Goal: Find specific fact: Find specific fact

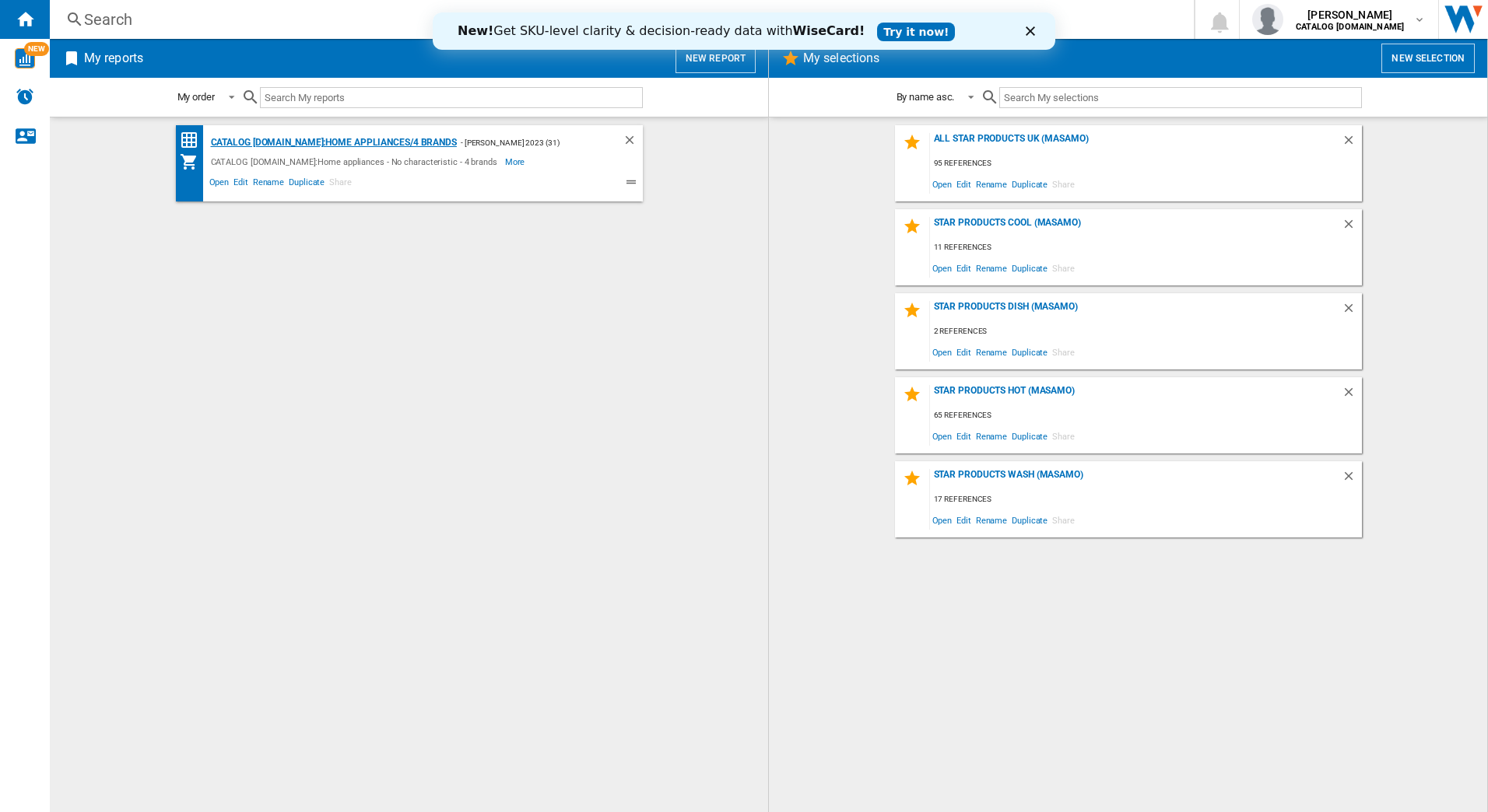
click at [302, 141] on div "CATALOG [DOMAIN_NAME]:Home appliances/4 brands" at bounding box center [332, 143] width 250 height 20
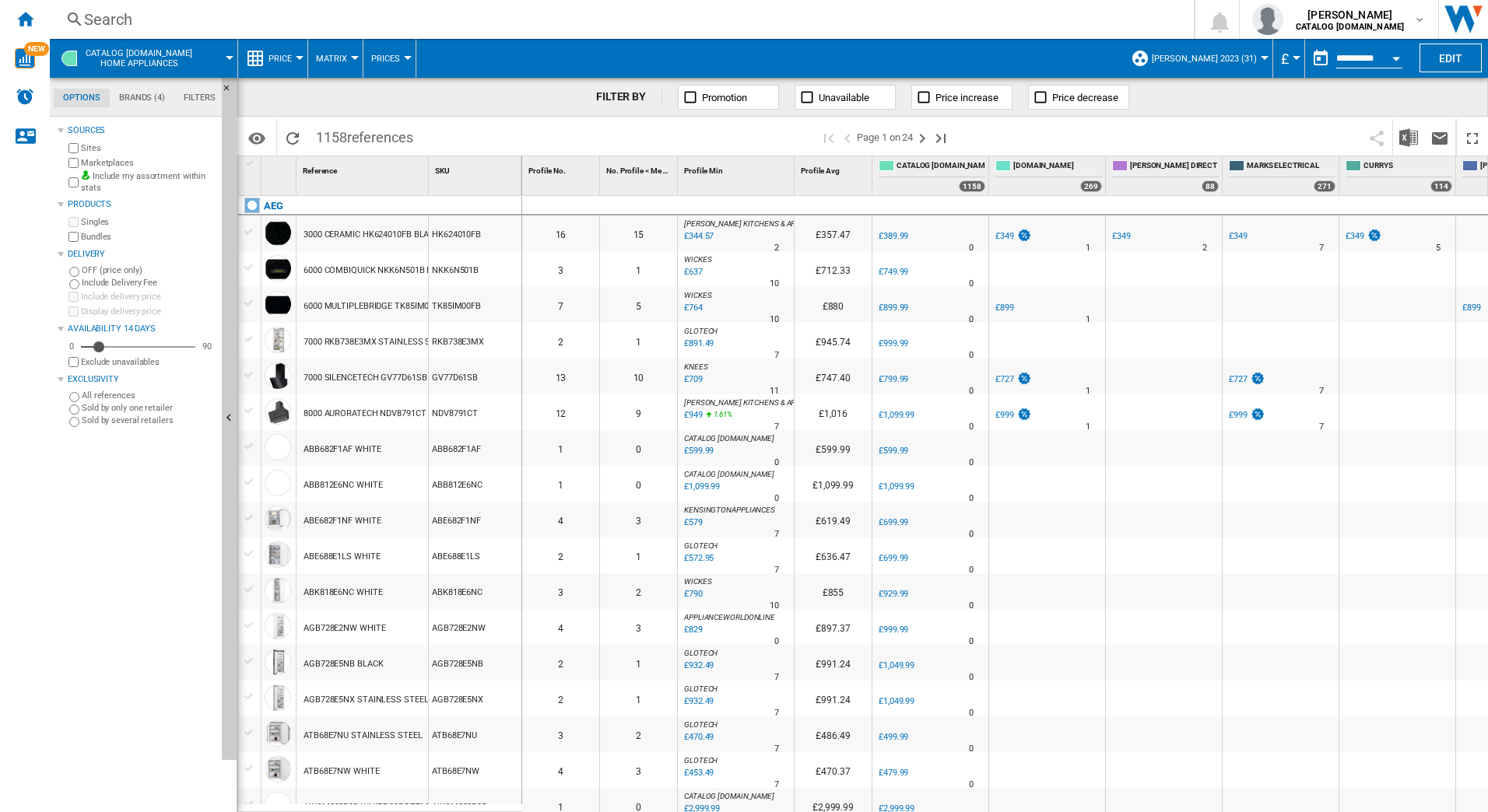
click at [279, 21] on div "Search" at bounding box center [618, 20] width 1070 height 22
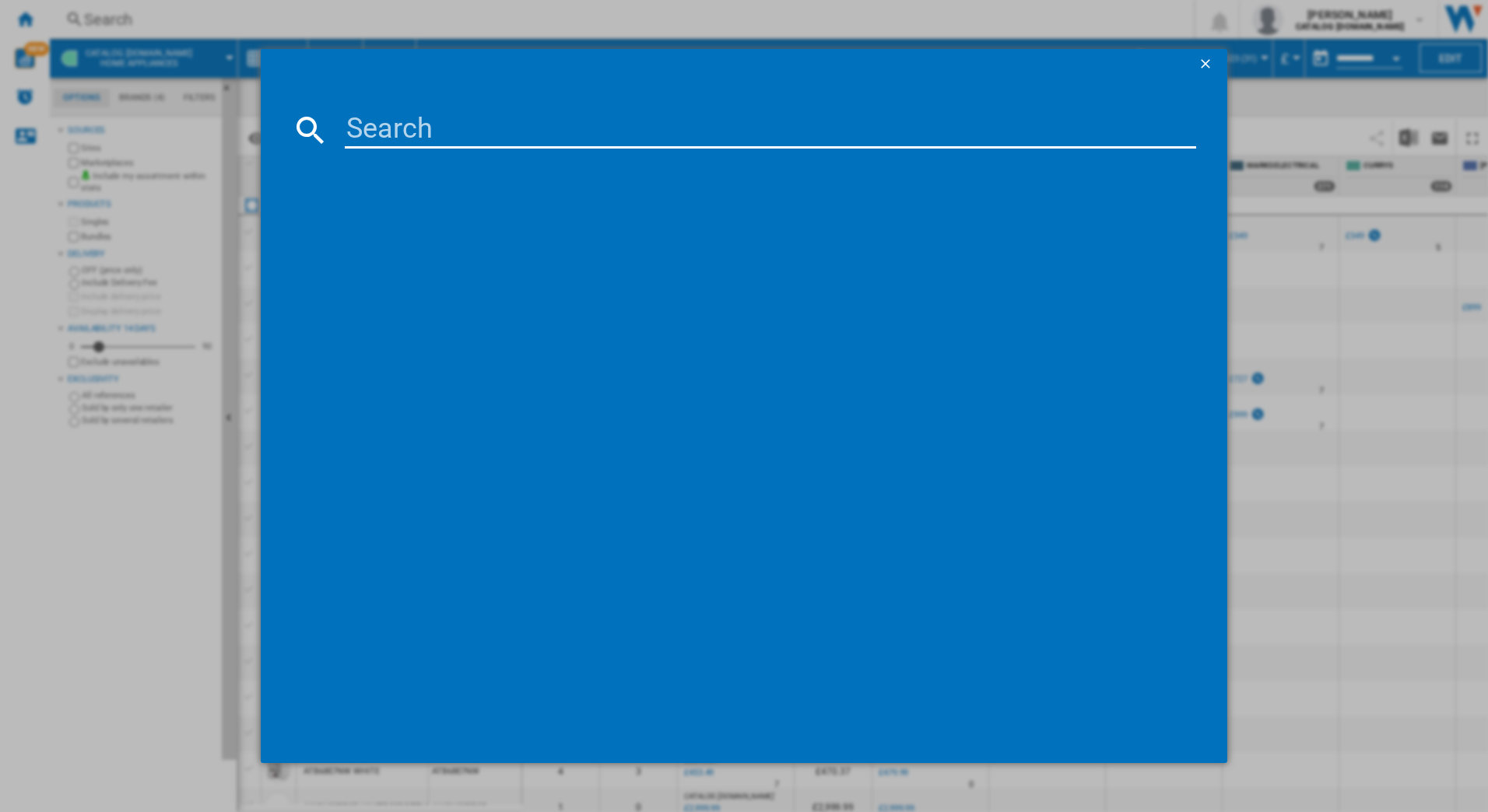
click at [378, 133] on input at bounding box center [770, 130] width 852 height 38
type input "LFR61144B"
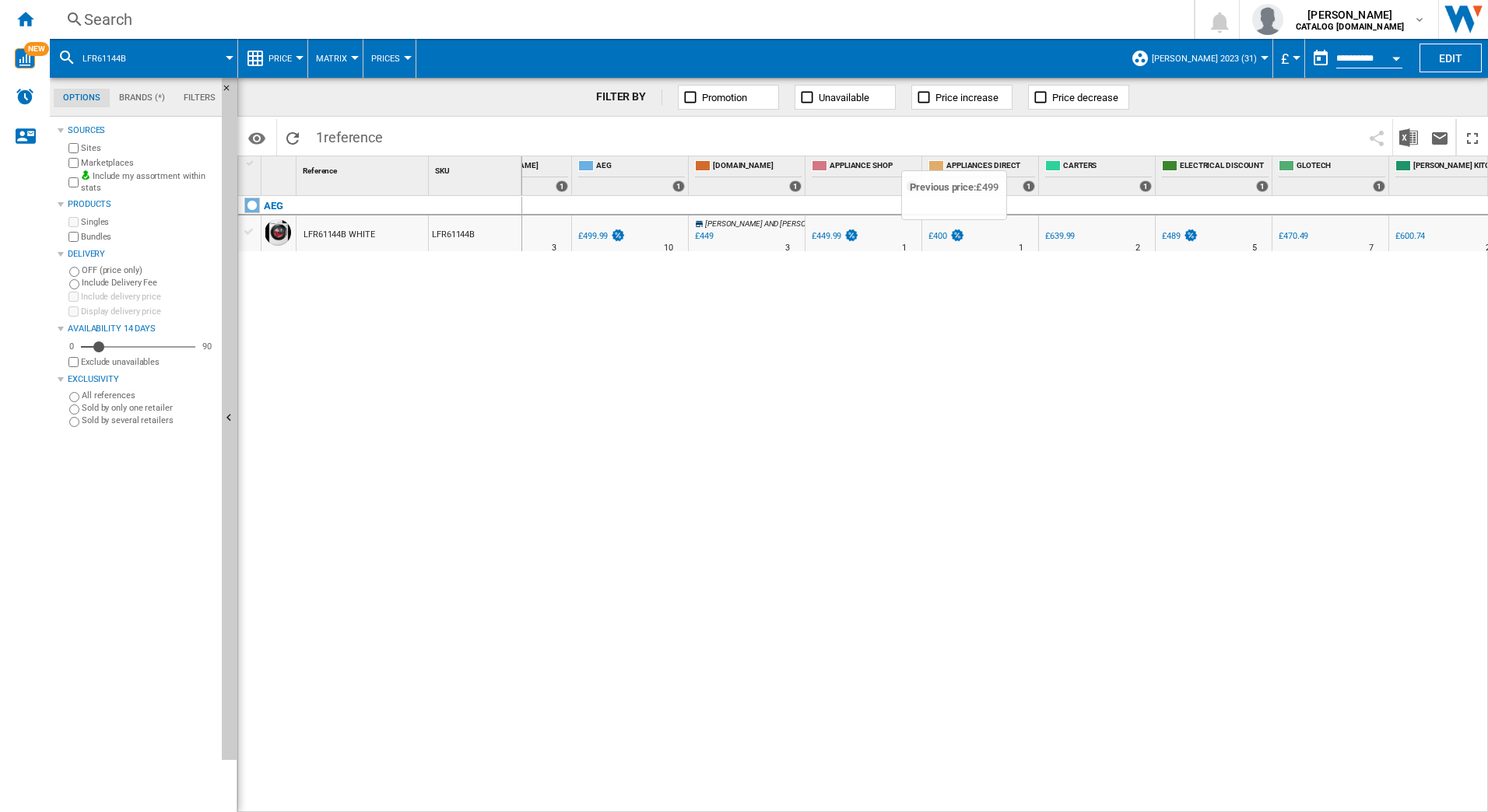
click at [952, 234] on img at bounding box center [956, 235] width 15 height 13
click at [1347, 25] on b "CATALOG [DOMAIN_NAME]" at bounding box center [1349, 26] width 108 height 10
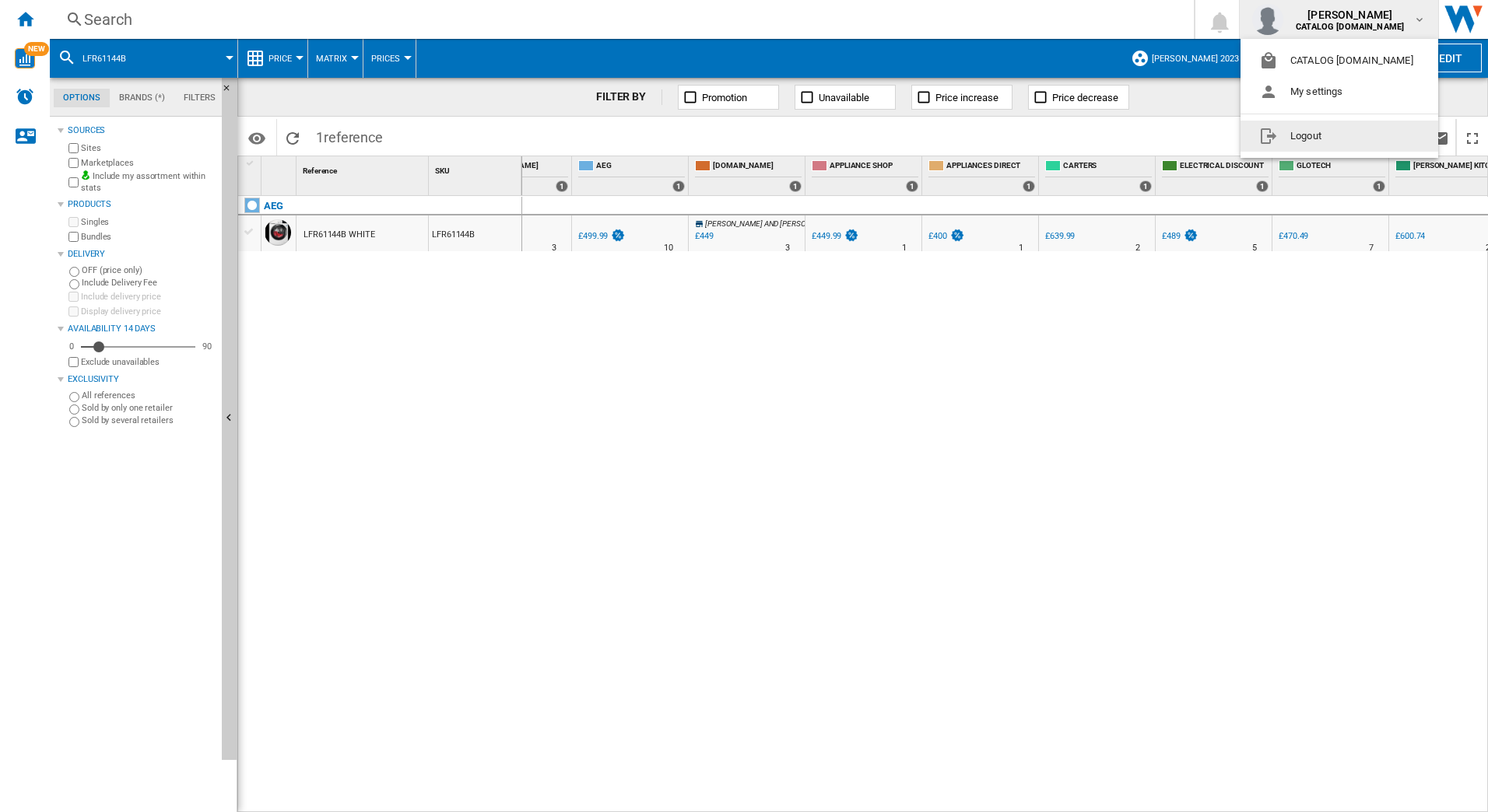
click at [1301, 132] on button "Logout" at bounding box center [1340, 136] width 198 height 31
